Goal: Use online tool/utility: Utilize a website feature to perform a specific function

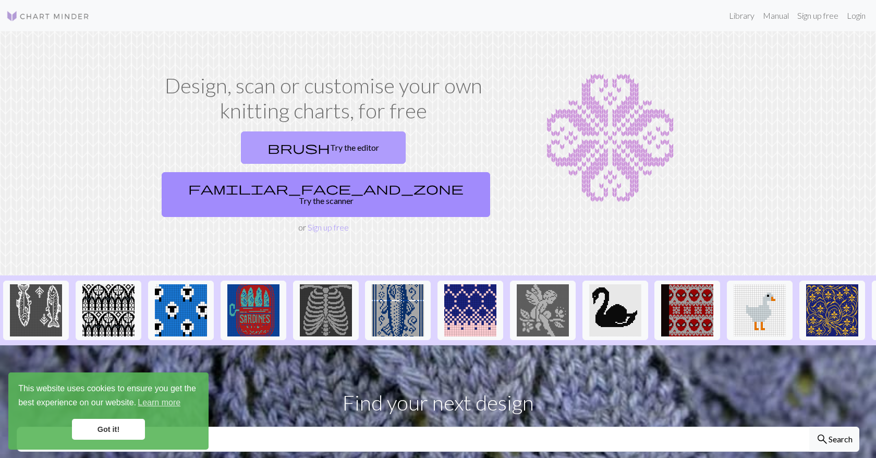
click at [241, 151] on link "brush Try the editor" at bounding box center [323, 147] width 165 height 32
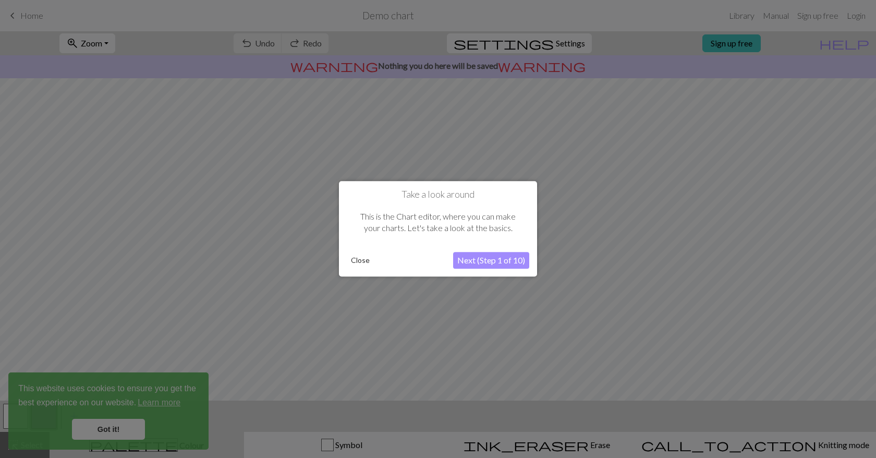
click at [472, 258] on button "Next (Step 1 of 10)" at bounding box center [491, 260] width 76 height 17
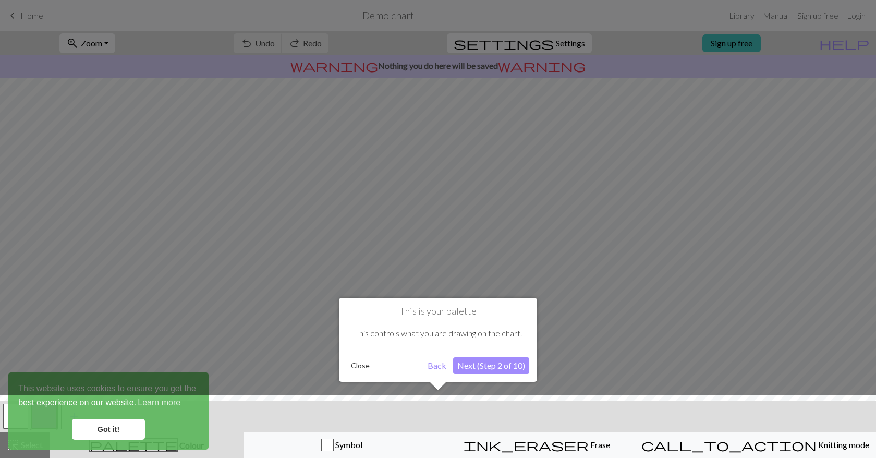
click at [356, 366] on button "Close" at bounding box center [360, 366] width 27 height 16
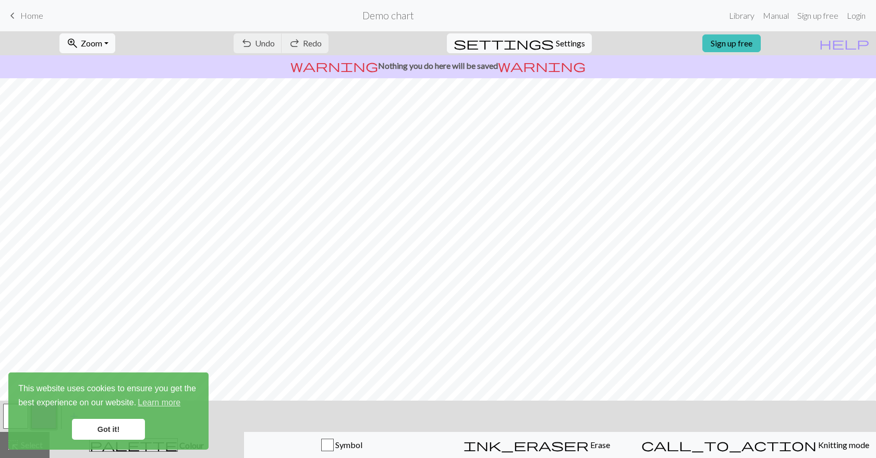
scroll to position [14, 0]
click at [556, 44] on span "Settings" at bounding box center [570, 43] width 29 height 13
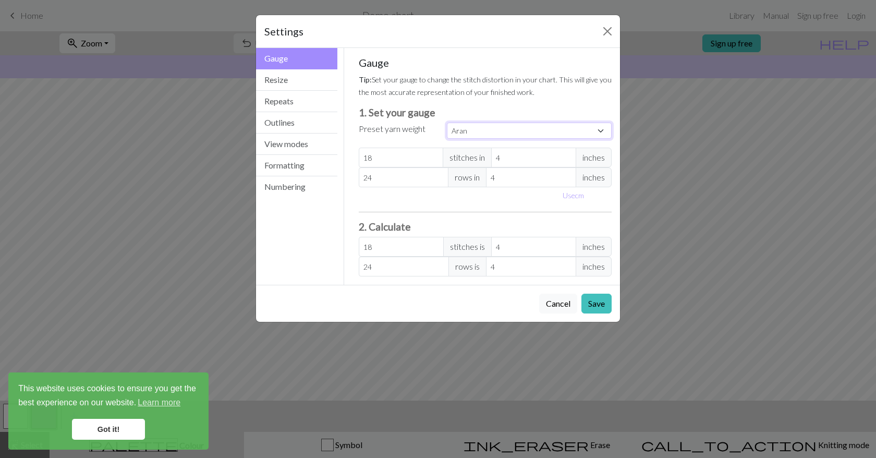
click at [476, 132] on select "Custom Square Lace Light Fingering Fingering Sport Double knit Worsted Aran Bul…" at bounding box center [529, 130] width 165 height 16
select select "worsted"
click at [447, 122] on select "Custom Square Lace Light Fingering Fingering Sport Double knit Worsted Aran Bul…" at bounding box center [529, 130] width 165 height 16
type input "20"
type input "26"
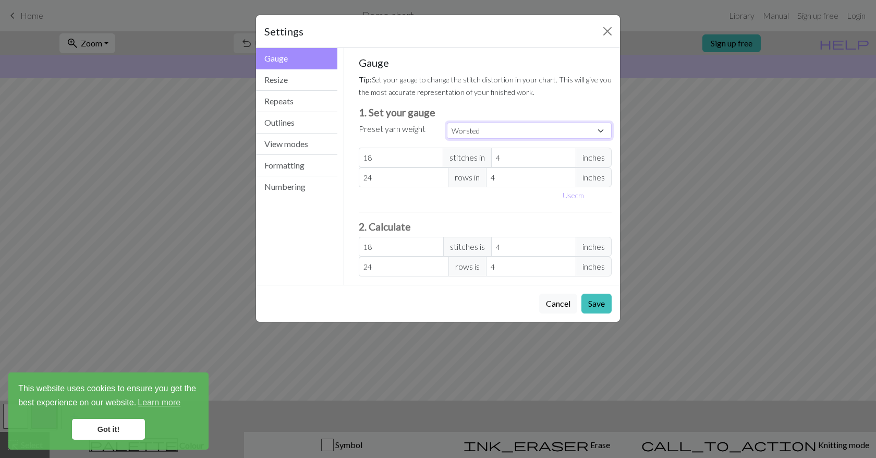
type input "20"
type input "26"
click at [293, 126] on button "Outlines" at bounding box center [296, 122] width 81 height 21
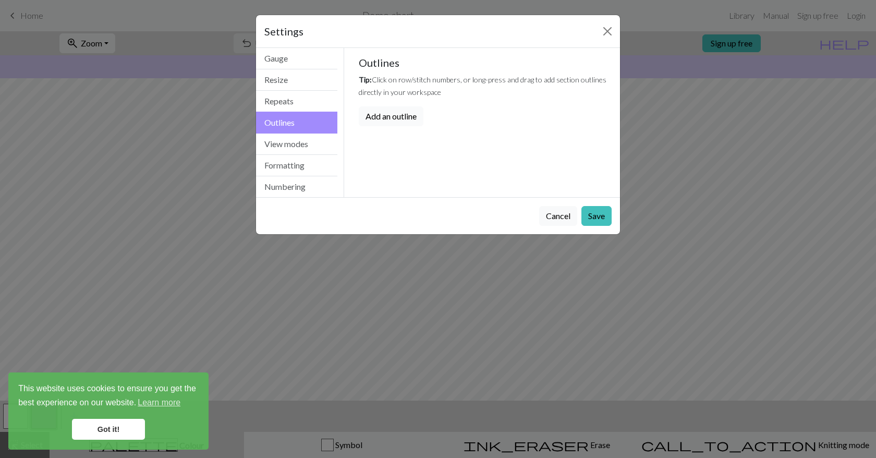
click at [383, 117] on button "Add an outline" at bounding box center [391, 116] width 65 height 20
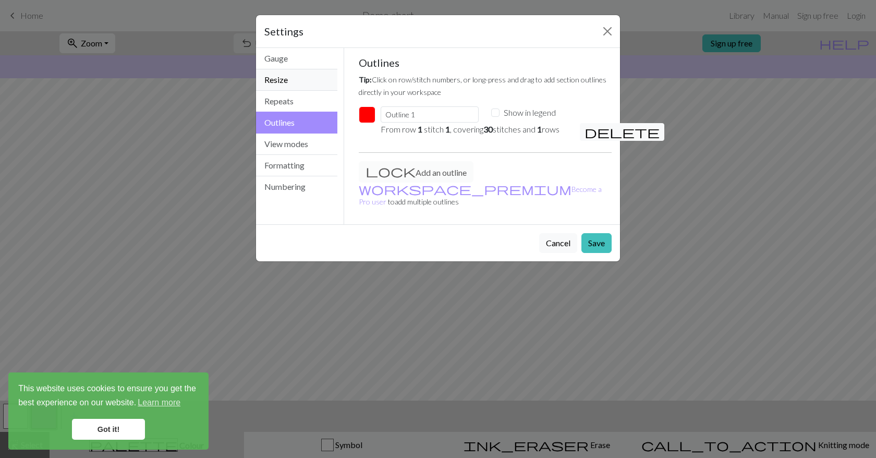
click at [303, 87] on button "Resize" at bounding box center [296, 79] width 81 height 21
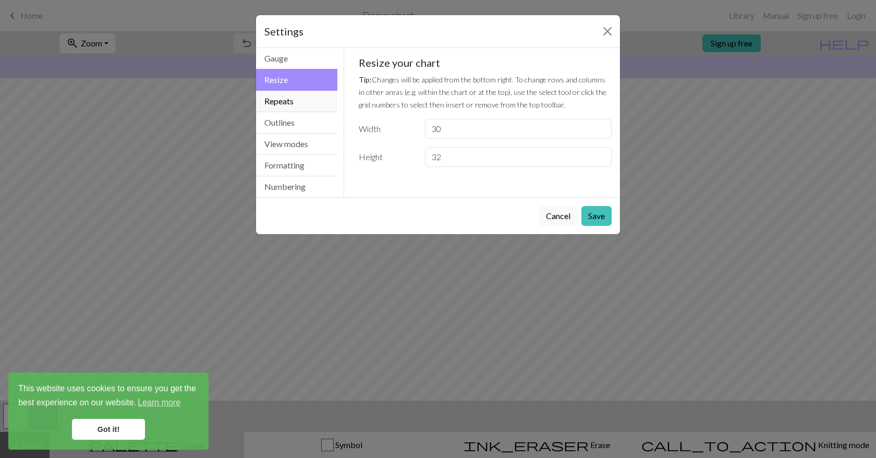
click at [302, 94] on button "Repeats" at bounding box center [296, 101] width 81 height 21
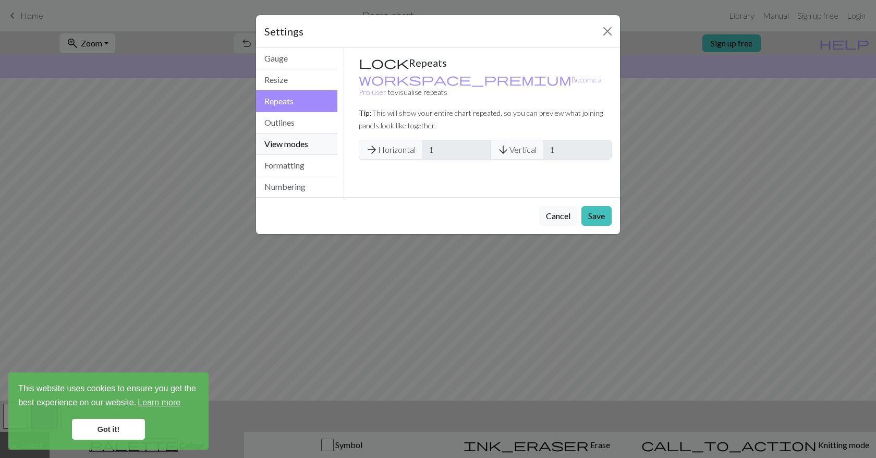
click at [297, 150] on button "View modes" at bounding box center [296, 143] width 81 height 21
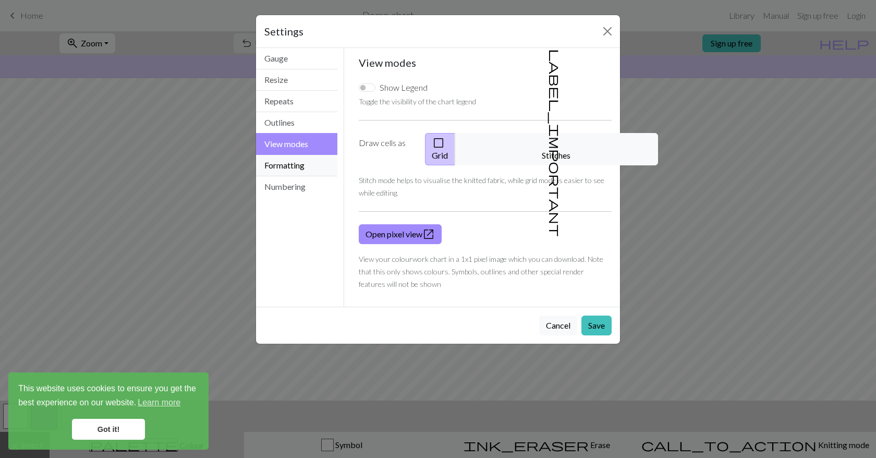
click at [299, 168] on button "Formatting" at bounding box center [296, 165] width 81 height 21
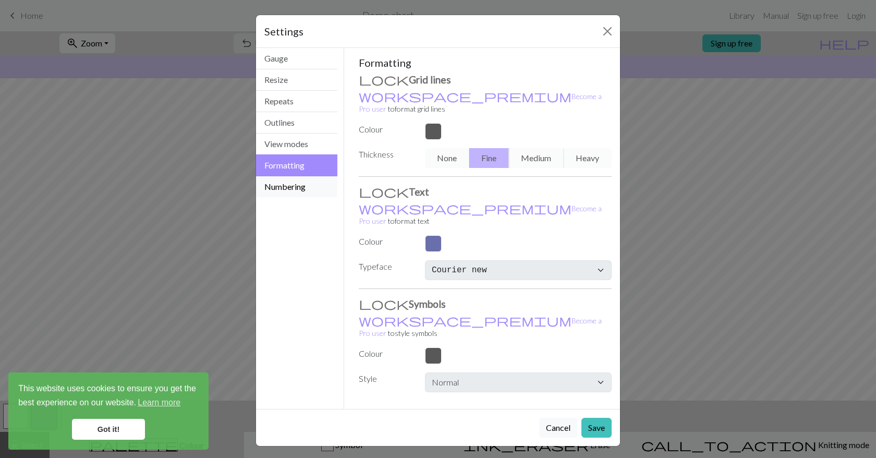
click at [298, 182] on button "Numbering" at bounding box center [296, 186] width 81 height 21
